Goal: Task Accomplishment & Management: Manage account settings

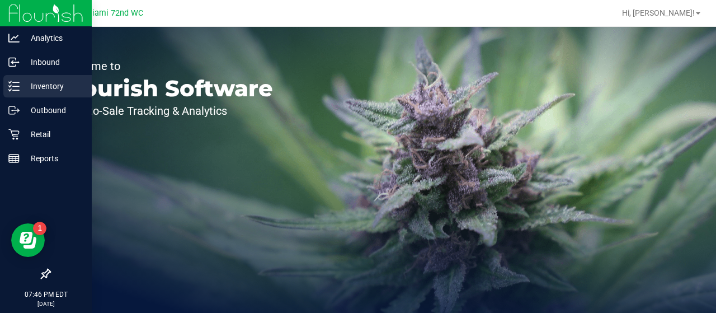
click at [59, 86] on p "Inventory" at bounding box center [53, 85] width 67 height 13
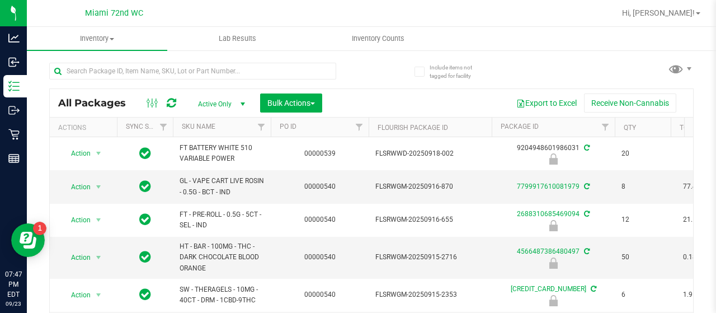
click at [242, 131] on th "SKU Name" at bounding box center [222, 128] width 98 height 20
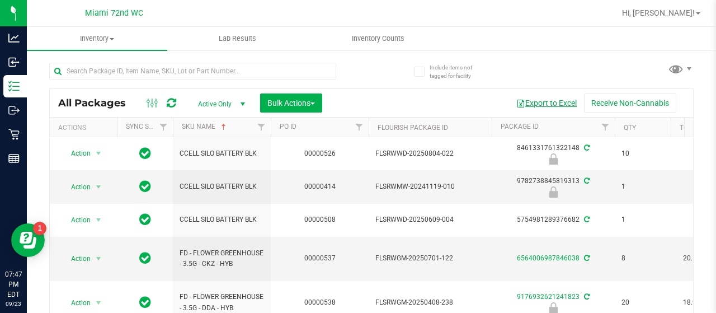
click at [523, 106] on button "Export to Excel" at bounding box center [546, 102] width 75 height 19
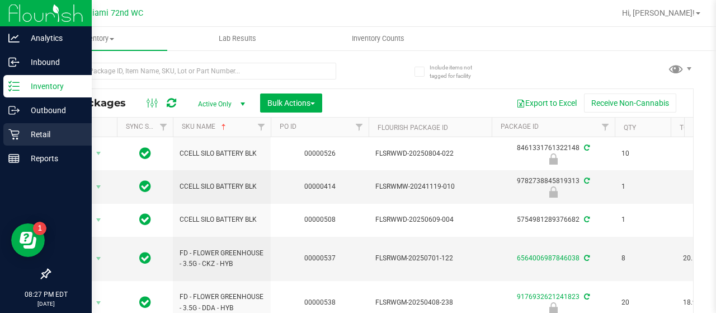
click at [13, 137] on icon at bounding box center [13, 134] width 11 height 11
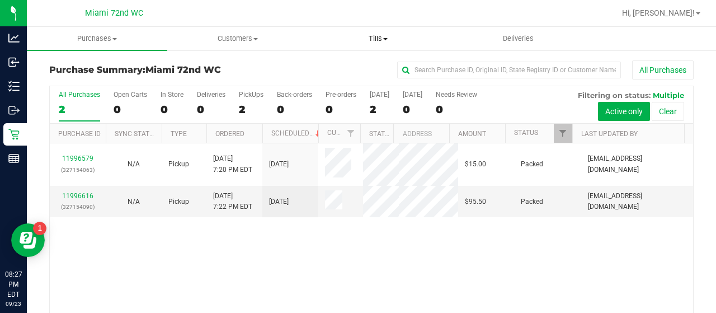
click at [385, 40] on span "Tills" at bounding box center [377, 39] width 139 height 10
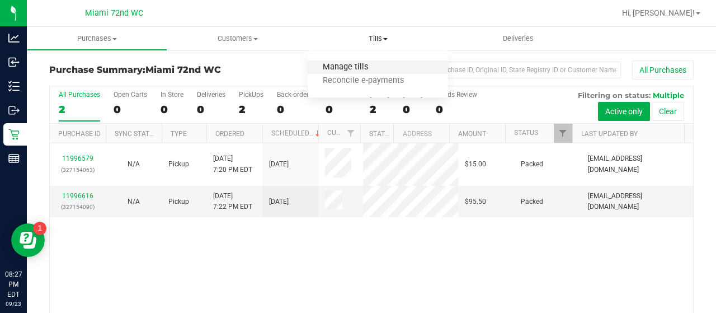
click at [377, 66] on span "Manage tills" at bounding box center [346, 68] width 76 height 10
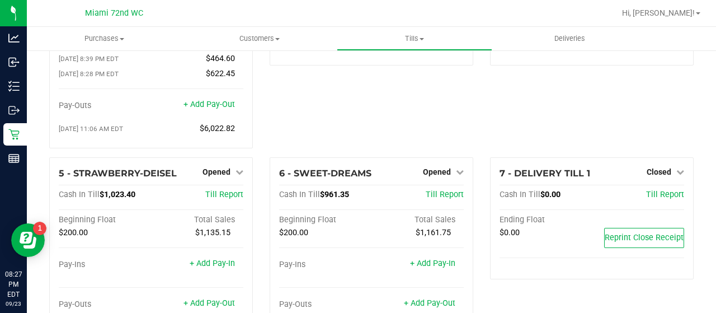
scroll to position [121, 0]
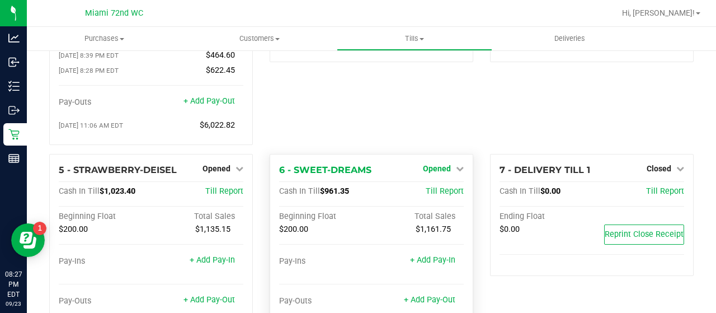
click at [431, 164] on span "Opened" at bounding box center [437, 168] width 28 height 9
click at [425, 187] on link "Close Till" at bounding box center [439, 191] width 30 height 9
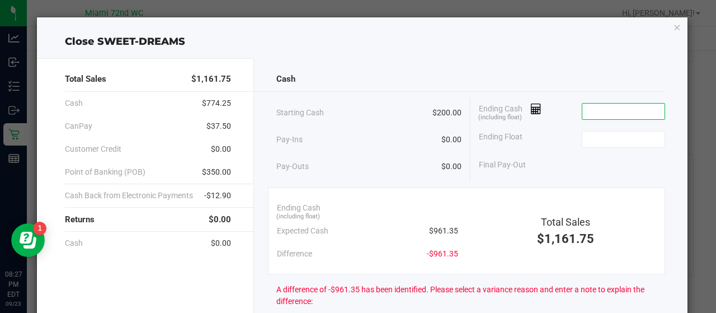
click at [585, 108] on input at bounding box center [624, 112] width 82 height 16
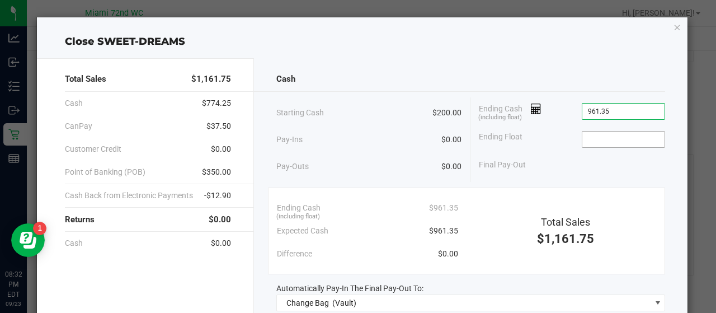
type input "$961.35"
click at [601, 137] on input at bounding box center [624, 140] width 82 height 16
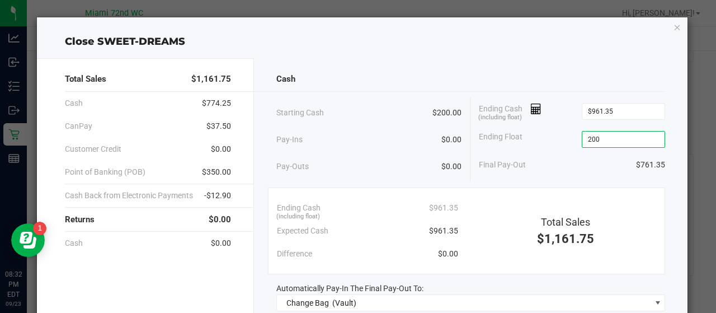
type input "$200.00"
click at [522, 138] on div "Ending Float $200.00" at bounding box center [572, 139] width 186 height 28
click at [541, 166] on div "Final Pay-Out $761.35" at bounding box center [572, 164] width 186 height 23
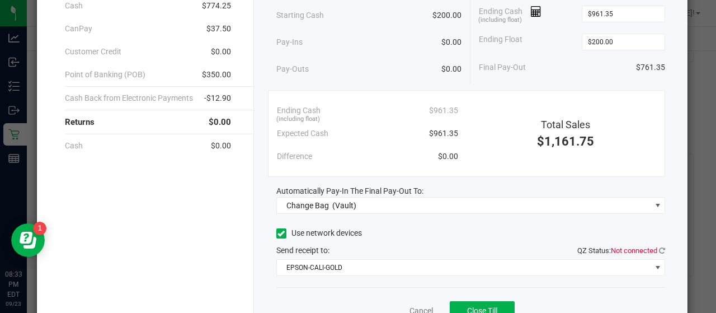
scroll to position [105, 0]
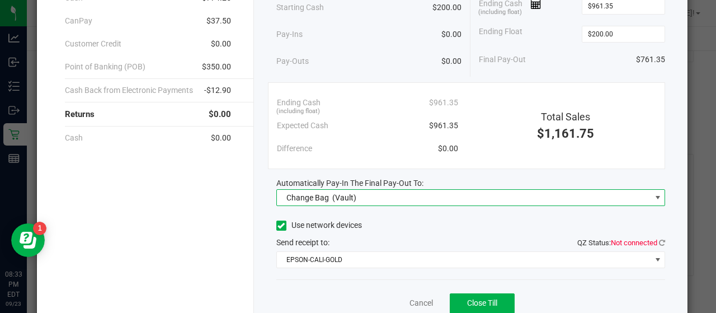
click at [513, 191] on span "Change Bag (Vault)" at bounding box center [464, 198] width 374 height 16
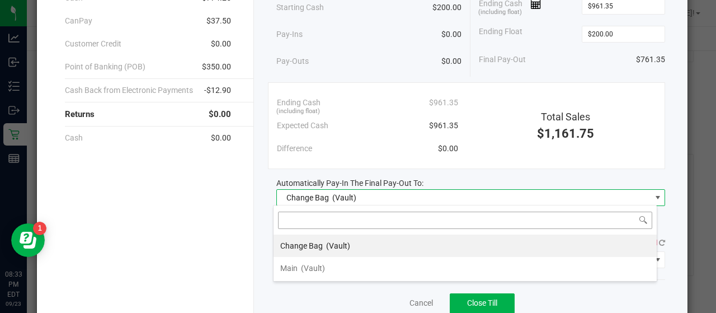
scroll to position [16, 385]
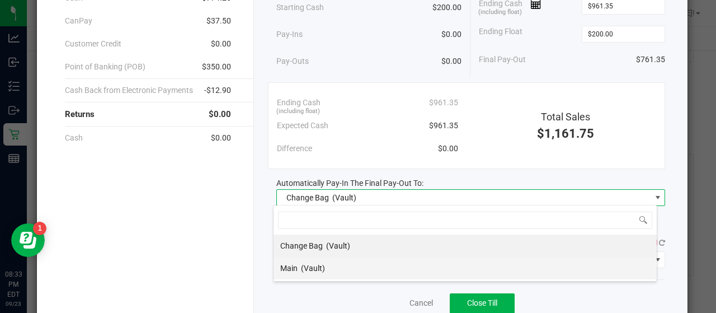
click at [452, 259] on li "Main (Vault)" at bounding box center [465, 268] width 383 height 22
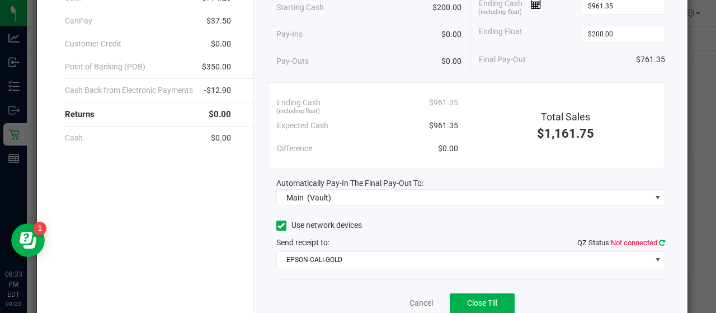
click at [659, 241] on icon at bounding box center [662, 242] width 6 height 7
click at [565, 220] on div "Use network devices" at bounding box center [471, 225] width 390 height 17
click at [475, 295] on button "Close Till" at bounding box center [482, 303] width 65 height 20
click at [392, 297] on link "Dismiss" at bounding box center [396, 303] width 27 height 12
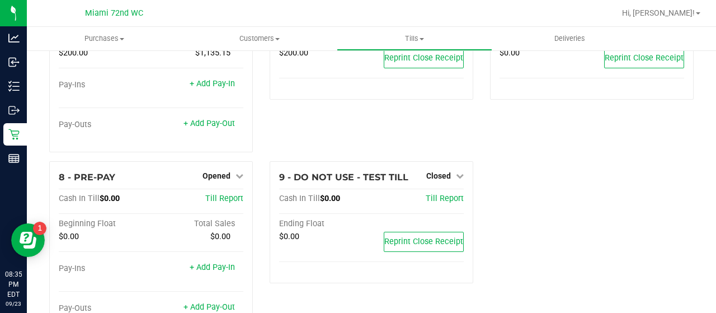
scroll to position [298, 0]
click at [229, 171] on link "Opened" at bounding box center [223, 175] width 41 height 9
click at [233, 191] on div "Close Till" at bounding box center [218, 198] width 83 height 14
click at [221, 194] on link "Close Till" at bounding box center [218, 198] width 30 height 9
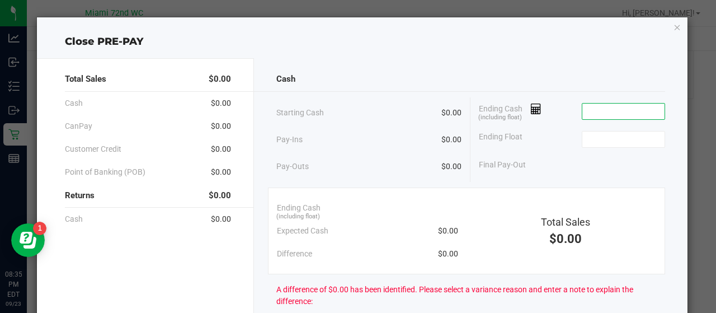
click at [592, 110] on input at bounding box center [624, 112] width 82 height 16
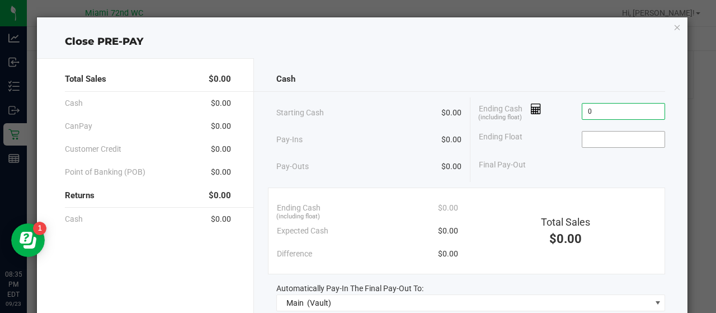
type input "$0.00"
click at [592, 132] on input at bounding box center [624, 140] width 82 height 16
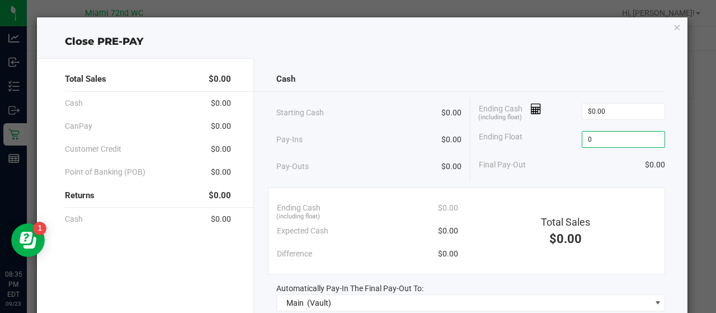
type input "$0.00"
click at [578, 174] on div "Final Pay-Out $0.00" at bounding box center [572, 164] width 186 height 23
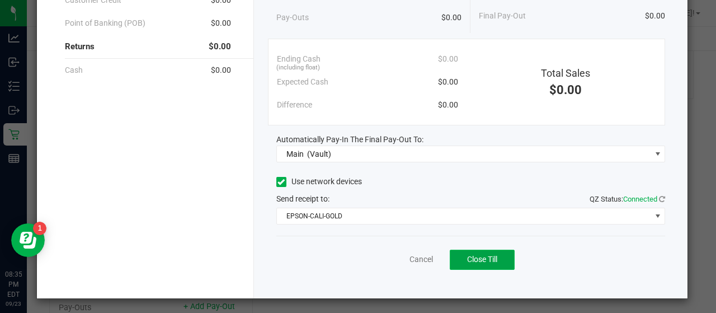
click at [467, 265] on button "Close Till" at bounding box center [482, 260] width 65 height 20
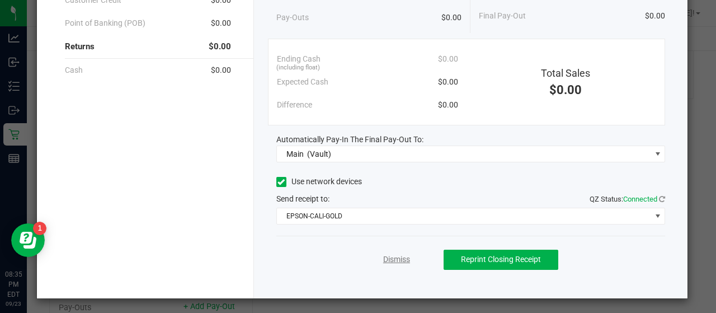
click at [383, 257] on link "Dismiss" at bounding box center [396, 260] width 27 height 12
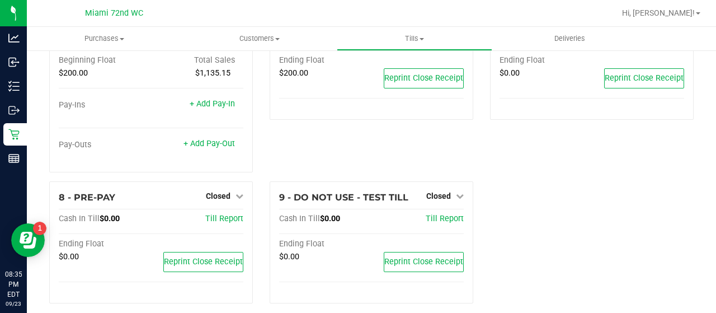
click at [309, 115] on div "6 - SWEET-DREAMS Closed Open Till Cash In Till $200.00 Till Report Ending Float…" at bounding box center [371, 90] width 221 height 184
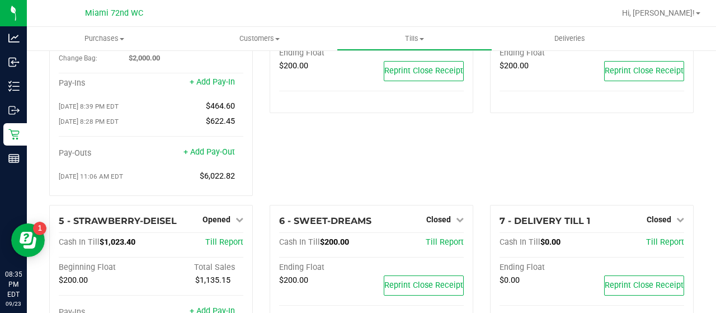
scroll to position [101, 0]
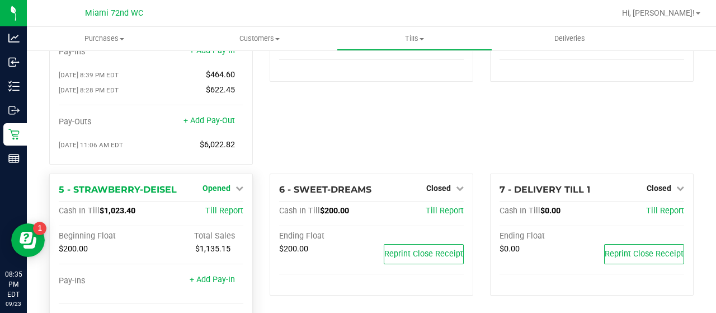
click at [219, 184] on span "Opened" at bounding box center [217, 188] width 28 height 9
click at [218, 207] on link "Close Till" at bounding box center [218, 211] width 30 height 9
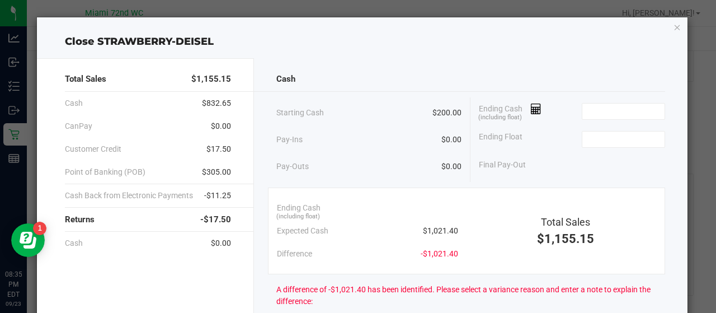
click at [367, 130] on div "Pay-Ins $0.00" at bounding box center [369, 139] width 186 height 23
click at [588, 109] on input at bounding box center [624, 112] width 82 height 16
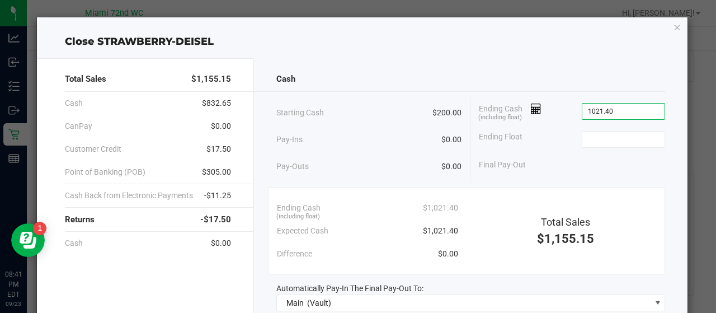
type input "$1,021.40"
click at [599, 146] on div "Ending Float" at bounding box center [572, 139] width 186 height 28
drag, startPoint x: 621, startPoint y: 127, endPoint x: 618, endPoint y: 137, distance: 10.5
click at [618, 137] on div "Ending Float" at bounding box center [572, 139] width 186 height 28
click at [618, 137] on input at bounding box center [624, 140] width 82 height 16
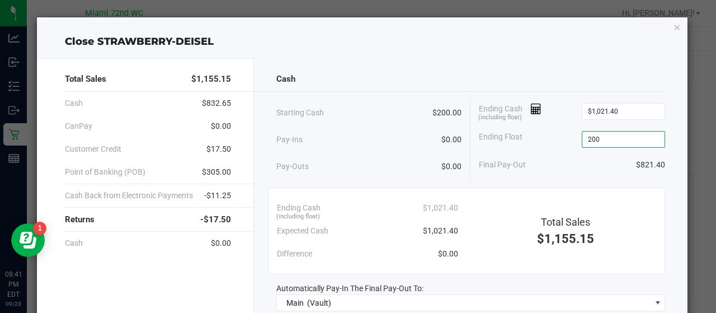
type input "$200.00"
click at [587, 159] on div "Final Pay-Out $821.40" at bounding box center [572, 164] width 186 height 23
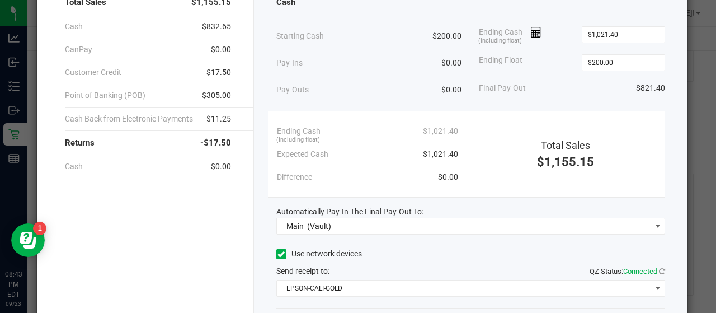
scroll to position [106, 0]
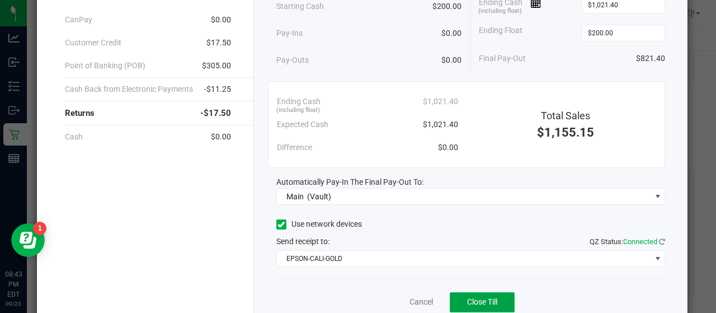
click at [493, 301] on span "Close Till" at bounding box center [482, 301] width 30 height 9
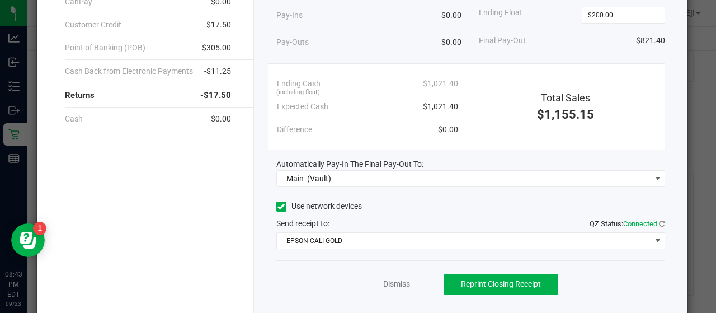
scroll to position [129, 0]
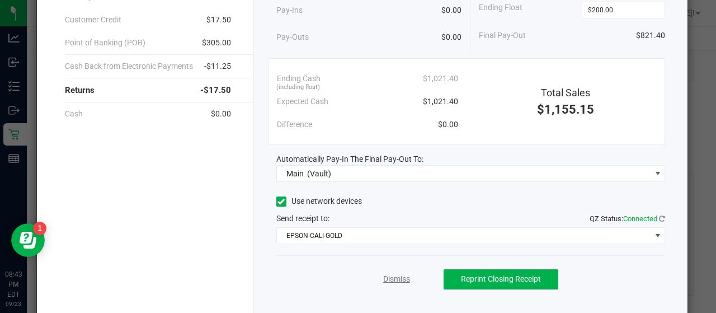
click at [393, 274] on link "Dismiss" at bounding box center [396, 279] width 27 height 12
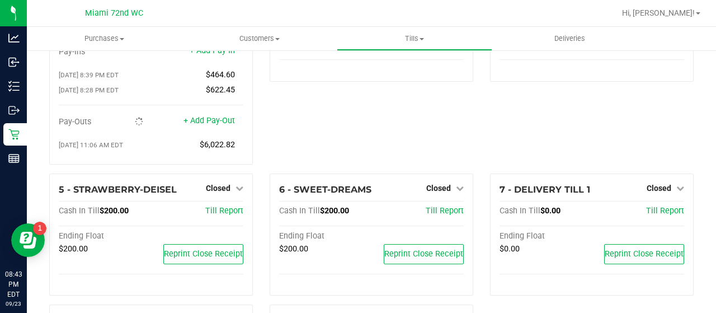
click at [376, 152] on div "3 - OG-SKUNK Closed Open Till Cash In Till $200.00 Till Report Ending Float $20…" at bounding box center [371, 66] width 221 height 214
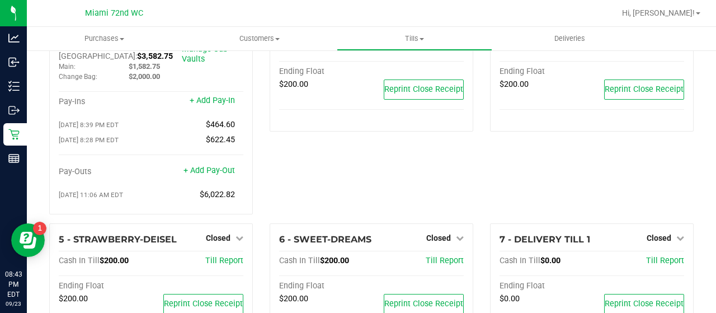
scroll to position [0, 0]
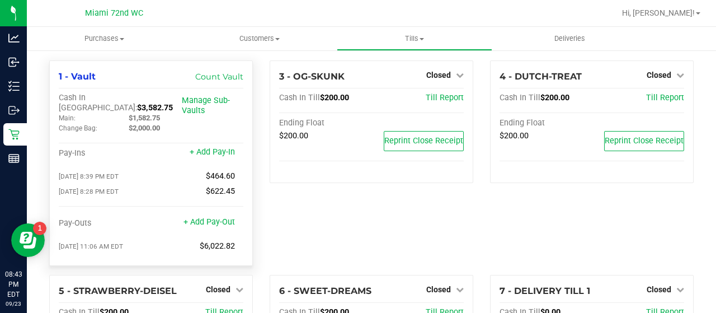
drag, startPoint x: 151, startPoint y: 97, endPoint x: 110, endPoint y: 97, distance: 41.4
click at [110, 97] on div "Cash In Vault: $3,582.75" at bounding box center [120, 103] width 123 height 20
copy span "$3,582.75"
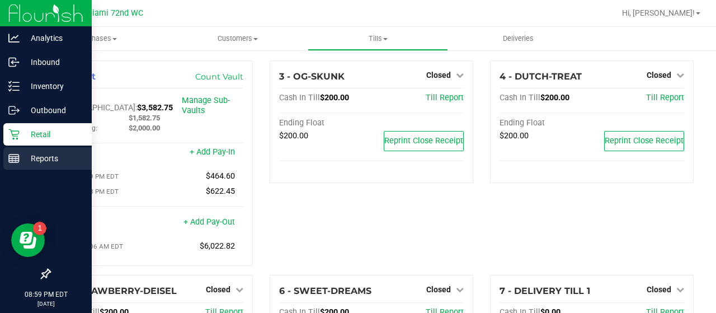
click at [46, 161] on p "Reports" at bounding box center [53, 158] width 67 height 13
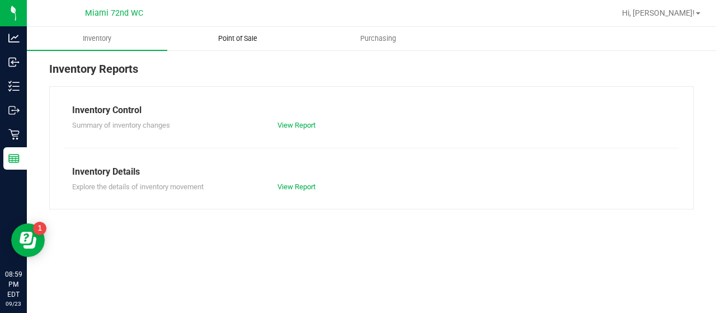
click at [236, 41] on span "Point of Sale" at bounding box center [237, 39] width 69 height 10
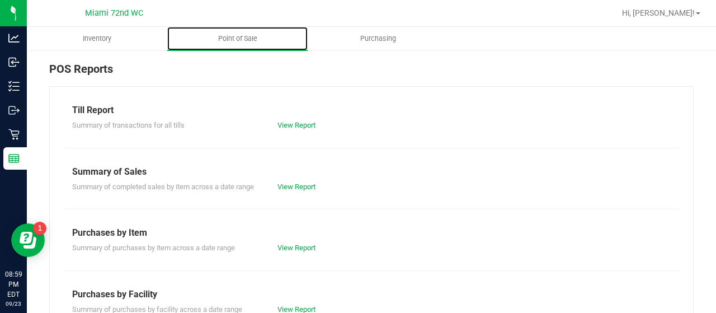
scroll to position [284, 0]
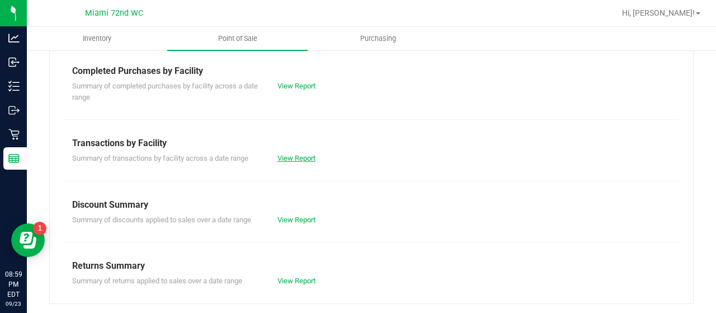
click at [308, 161] on link "View Report" at bounding box center [297, 158] width 38 height 8
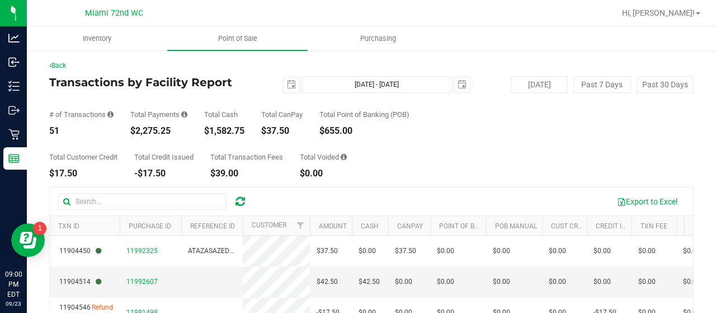
drag, startPoint x: 179, startPoint y: 130, endPoint x: 135, endPoint y: 129, distance: 44.2
click at [135, 129] on div "$2,275.25" at bounding box center [158, 130] width 57 height 9
copy div "2,275.25"
click at [284, 85] on span "select" at bounding box center [292, 85] width 16 height 16
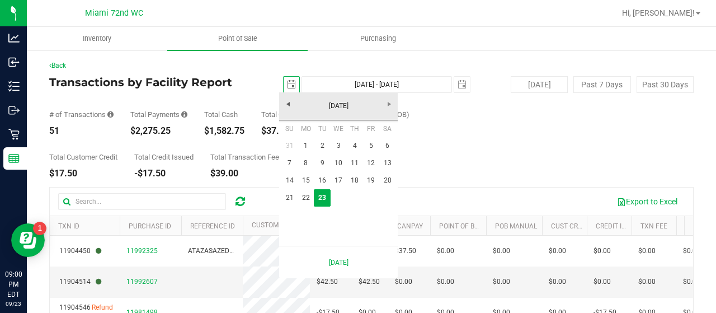
scroll to position [0, 27]
click at [310, 195] on link "22" at bounding box center [306, 197] width 16 height 17
type input "[DATE]"
type input "[DATE] - [DATE]"
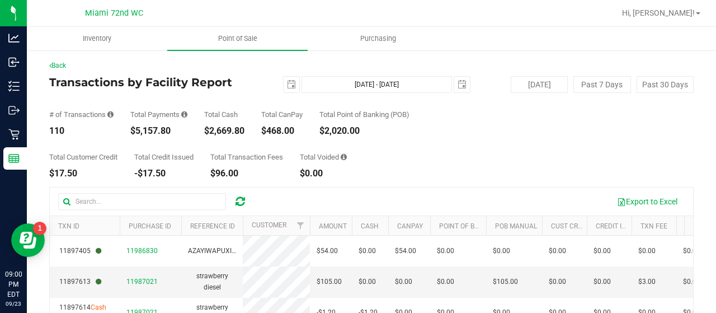
drag, startPoint x: 196, startPoint y: 130, endPoint x: 136, endPoint y: 132, distance: 59.9
click at [136, 132] on div "# of Transactions 110 Total Payments $5,157.80 Total Cash $2,669.80 Total CanPa…" at bounding box center [371, 114] width 645 height 43
copy div "5,157.80"
click at [287, 82] on span "select" at bounding box center [291, 84] width 9 height 9
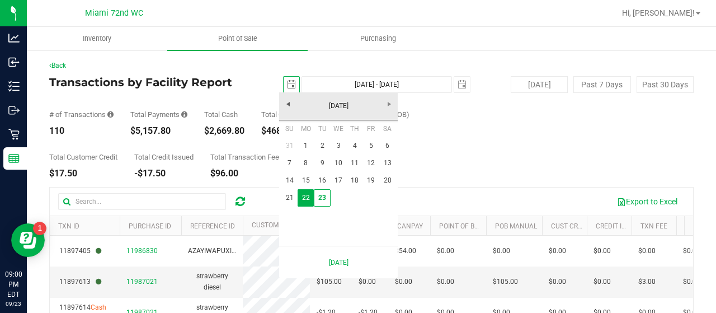
scroll to position [0, 27]
click at [307, 138] on link "1" at bounding box center [306, 145] width 16 height 17
type input "[DATE]"
type input "[DATE] - [DATE]"
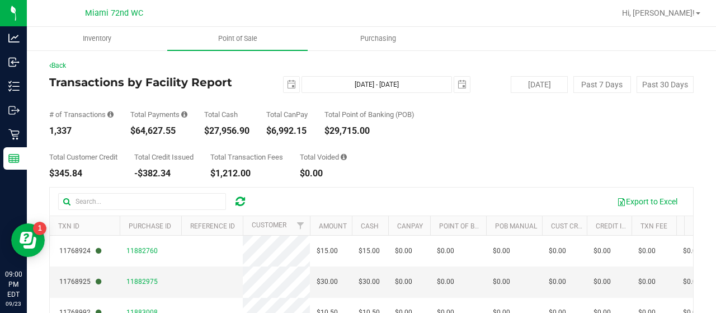
drag, startPoint x: 188, startPoint y: 129, endPoint x: 137, endPoint y: 133, distance: 51.6
click at [137, 133] on div "$64,627.55" at bounding box center [158, 130] width 57 height 9
copy div "64,627.55"
click at [57, 69] on link "Back" at bounding box center [57, 66] width 17 height 8
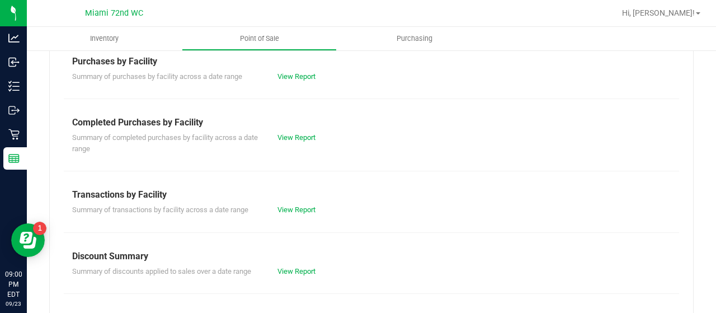
scroll to position [284, 0]
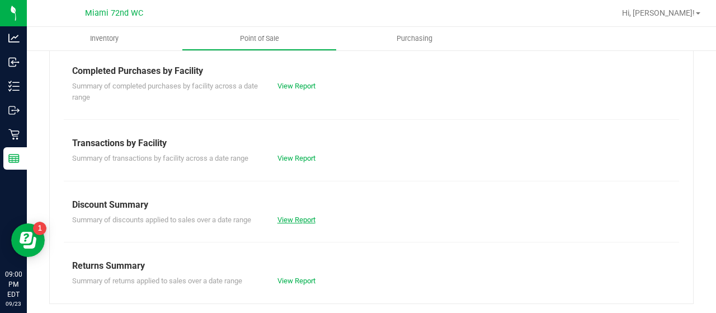
click at [292, 216] on link "View Report" at bounding box center [297, 219] width 38 height 8
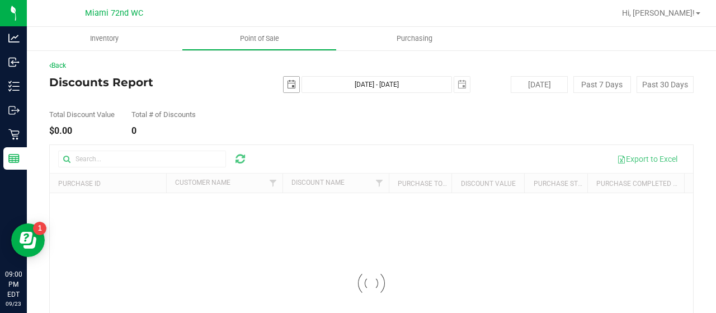
click at [290, 83] on span "select" at bounding box center [291, 84] width 9 height 9
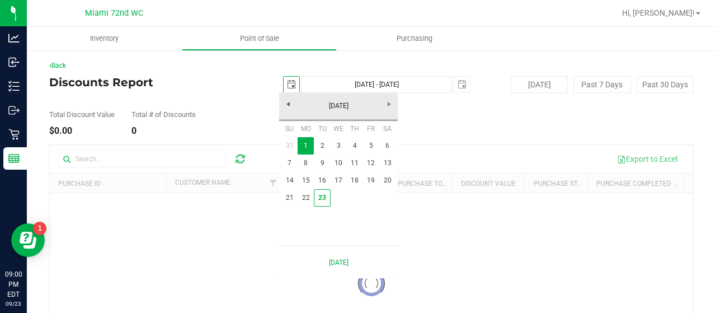
scroll to position [0, 27]
click at [322, 198] on link "23" at bounding box center [322, 197] width 16 height 17
type input "[DATE]"
type input "[DATE] - [DATE]"
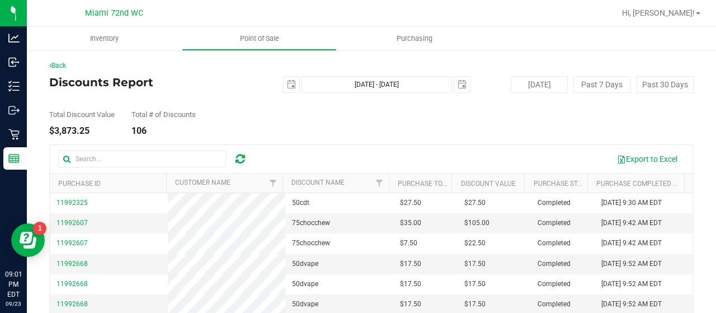
drag, startPoint x: 107, startPoint y: 127, endPoint x: 56, endPoint y: 134, distance: 52.0
click at [56, 134] on div "$3,873.25" at bounding box center [81, 130] width 65 height 9
copy div "3,873.25"
click at [56, 63] on link "Back" at bounding box center [57, 66] width 17 height 8
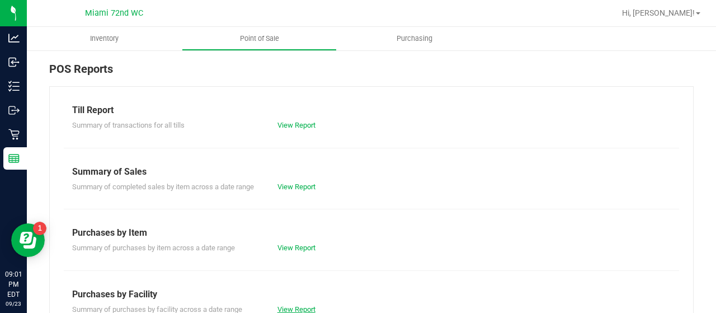
click at [302, 306] on link "View Report" at bounding box center [297, 309] width 38 height 8
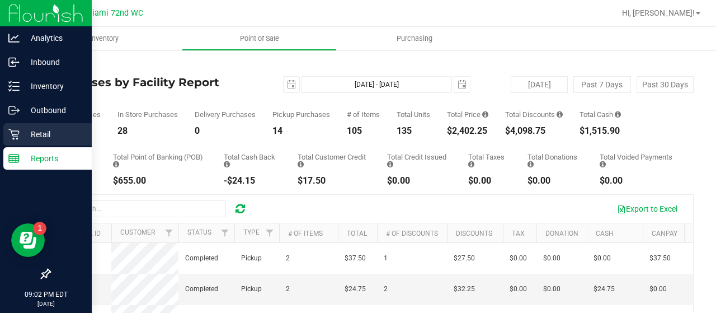
click at [22, 129] on p "Retail" at bounding box center [53, 134] width 67 height 13
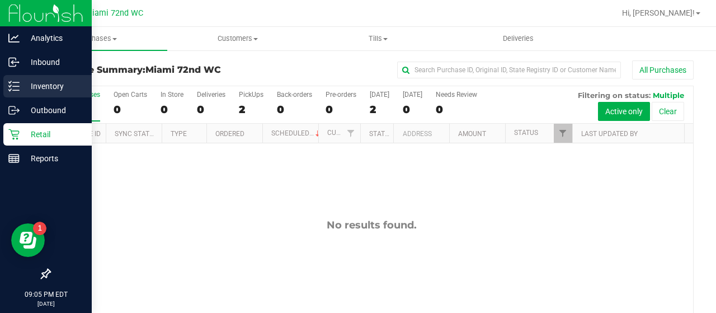
click at [21, 86] on p "Inventory" at bounding box center [53, 85] width 67 height 13
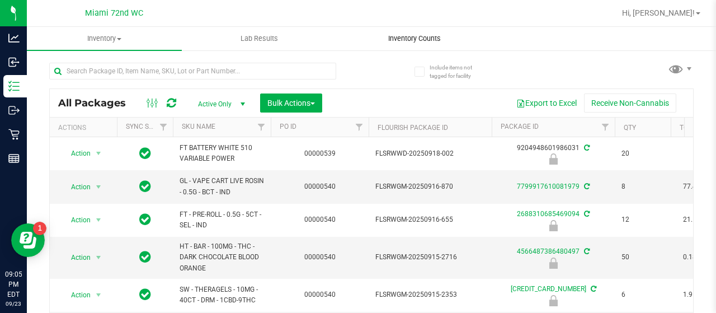
click at [416, 35] on span "Inventory Counts" at bounding box center [414, 39] width 83 height 10
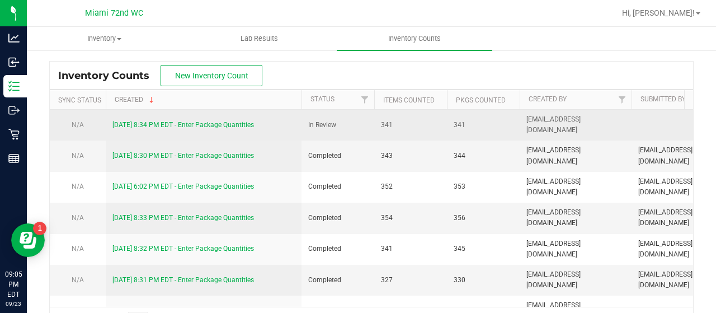
click at [240, 127] on link "[DATE] 8:34 PM EDT - Enter Package Quantities" at bounding box center [183, 125] width 142 height 8
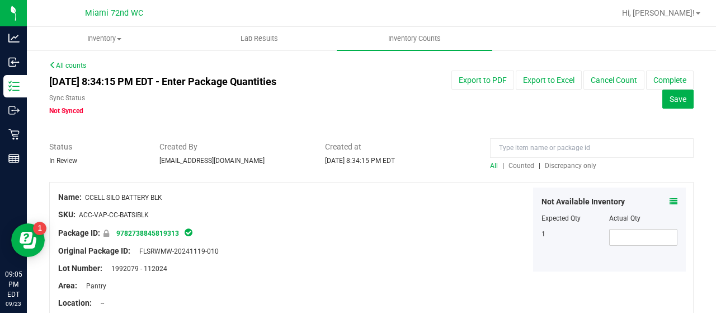
click at [573, 163] on span "Discrepancy only" at bounding box center [570, 166] width 51 height 8
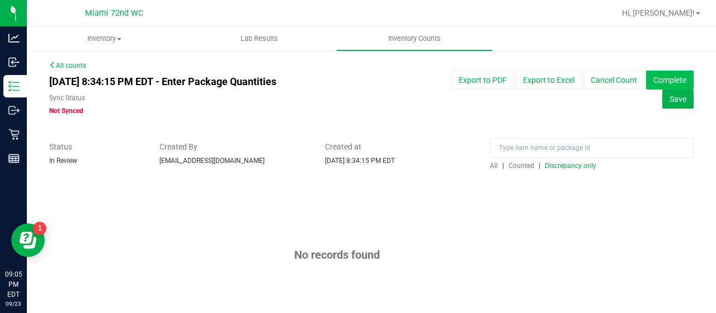
click at [657, 83] on button "Complete" at bounding box center [670, 80] width 48 height 19
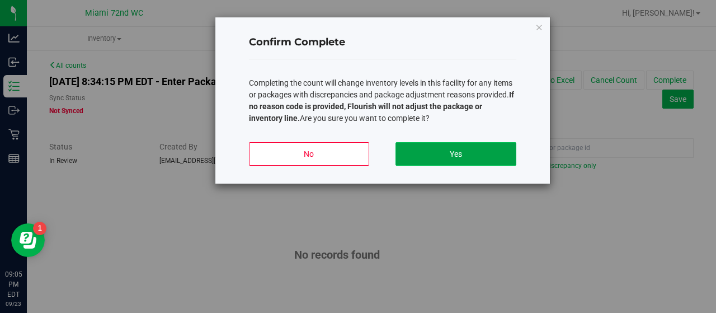
click at [493, 157] on button "Yes" at bounding box center [456, 154] width 120 height 24
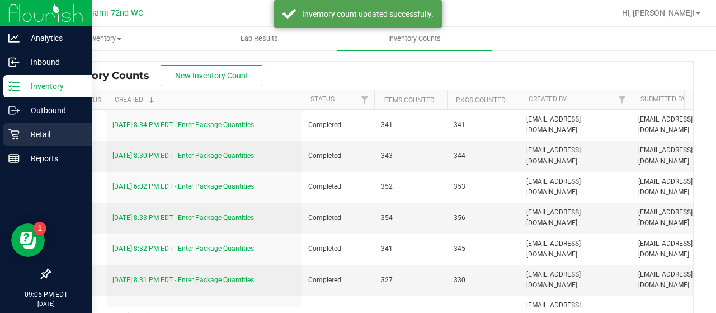
click at [29, 138] on p "Retail" at bounding box center [53, 134] width 67 height 13
